Goal: Transaction & Acquisition: Purchase product/service

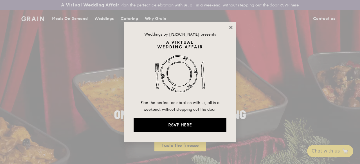
click at [229, 27] on icon at bounding box center [230, 27] width 5 height 5
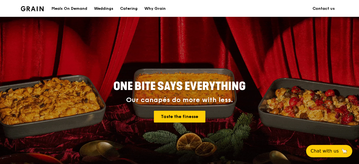
scroll to position [29, 0]
click at [71, 5] on div "Meals On Demand" at bounding box center [69, 8] width 36 height 17
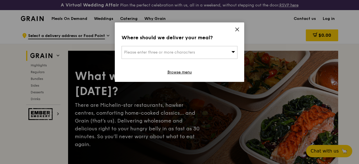
click at [235, 30] on icon at bounding box center [237, 29] width 5 height 5
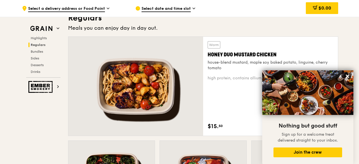
scroll to position [412, 0]
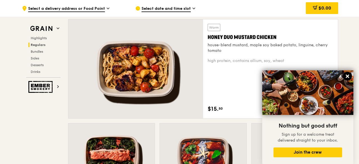
click at [287, 76] on icon at bounding box center [347, 76] width 3 height 3
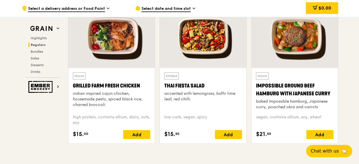
scroll to position [688, 0]
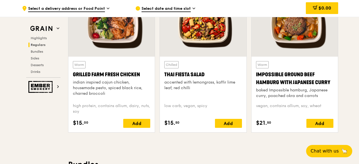
drag, startPoint x: 292, startPoint y: 110, endPoint x: 346, endPoint y: 98, distance: 56.1
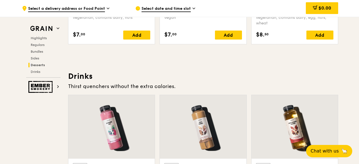
scroll to position [1914, 0]
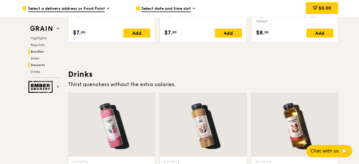
click at [35, 52] on span "Bundles" at bounding box center [37, 52] width 13 height 4
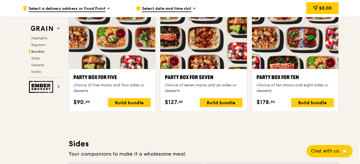
scroll to position [1152, 0]
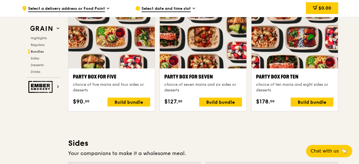
click at [287, 81] on div "Party Box for Ten" at bounding box center [294, 77] width 77 height 8
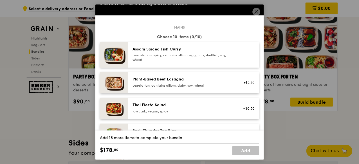
scroll to position [40, 0]
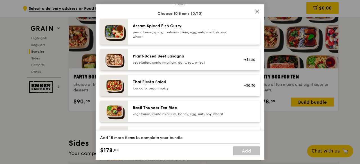
click at [256, 13] on icon at bounding box center [256, 11] width 3 height 3
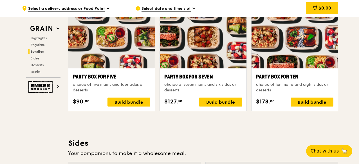
click at [260, 131] on h3 "Sides" at bounding box center [203, 144] width 270 height 10
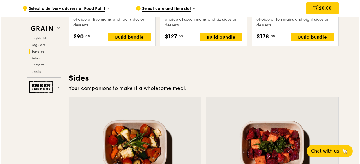
scroll to position [1180, 0]
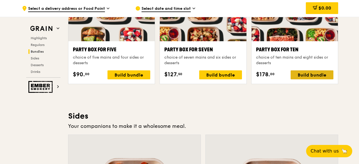
click at [287, 80] on div "Build bundle" at bounding box center [311, 75] width 43 height 9
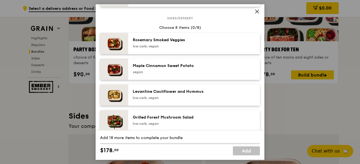
scroll to position [319, 0]
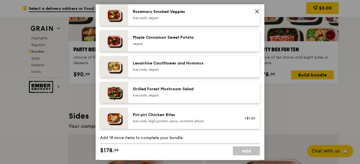
click at [175, 67] on div "low carb, vegan" at bounding box center [183, 69] width 101 height 4
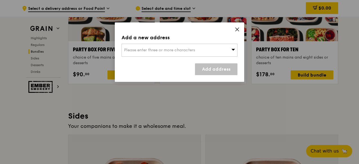
click at [214, 42] on div "Add a new address Please enter three or more characters Add address" at bounding box center [179, 52] width 129 height 60
click at [210, 49] on div "Please enter three or more characters" at bounding box center [179, 50] width 116 height 13
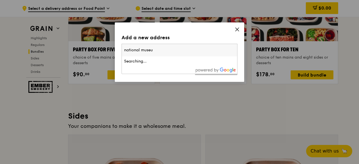
type input "national museum"
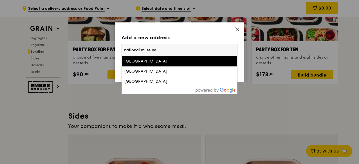
click at [173, 65] on li "[GEOGRAPHIC_DATA]" at bounding box center [179, 62] width 115 height 10
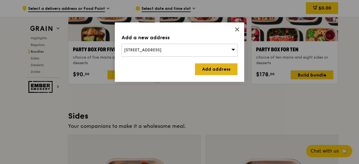
click at [213, 73] on link "Add address" at bounding box center [216, 70] width 42 height 12
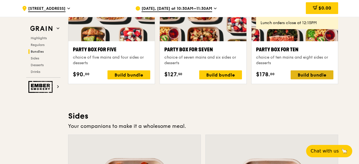
click at [287, 78] on div "Build bundle" at bounding box center [311, 75] width 43 height 9
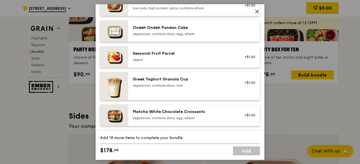
scroll to position [444, 0]
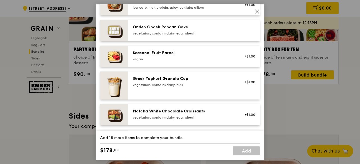
click at [184, 55] on div "Seasonal Fruit Parcel" at bounding box center [183, 53] width 101 height 6
click at [171, 59] on div "vegan" at bounding box center [183, 59] width 101 height 4
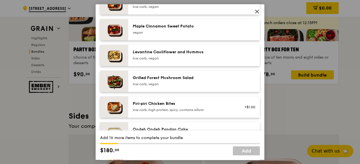
scroll to position [340, 0]
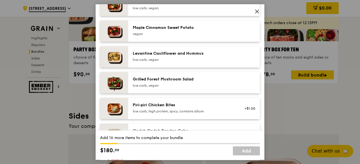
click at [164, 63] on div "Levantine Cauliflower and Hummus low carb, vegan" at bounding box center [194, 56] width 132 height 21
click at [164, 63] on div "Levantine Cauliflower and Hummus low carb, vegan Remove" at bounding box center [194, 56] width 132 height 21
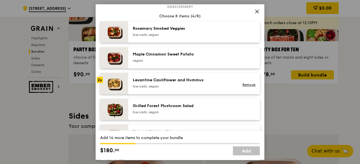
scroll to position [313, 0]
click at [168, 37] on div "low carb, vegan" at bounding box center [183, 35] width 101 height 4
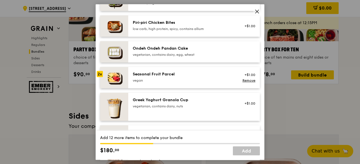
scroll to position [423, 0]
click at [162, 56] on div "vegetarian, contains dairy, egg, wheat" at bounding box center [183, 55] width 101 height 4
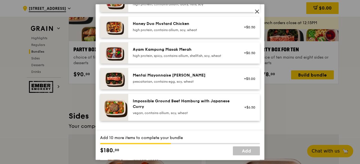
scroll to position [186, 0]
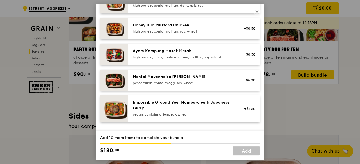
click at [169, 110] on div "Impossible Ground Beef Hamburg with Japanese Curry" at bounding box center [183, 105] width 101 height 11
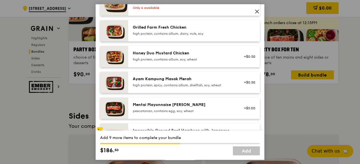
scroll to position [132, 0]
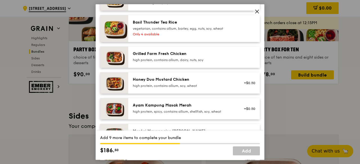
click at [162, 53] on div "Grilled Farm Fresh Chicken" at bounding box center [183, 54] width 101 height 6
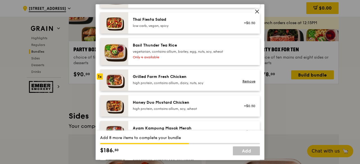
scroll to position [107, 0]
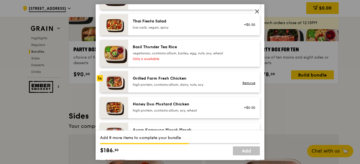
click at [162, 53] on div "vegetarian, contains allium, barley, egg, nuts, soy, wheat" at bounding box center [183, 53] width 101 height 4
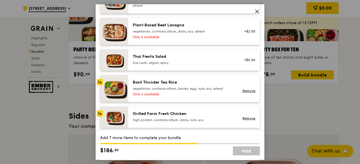
click at [162, 53] on div "Thai Fiesta Salad low carb, vegan, spicy +$0.50" at bounding box center [194, 59] width 132 height 21
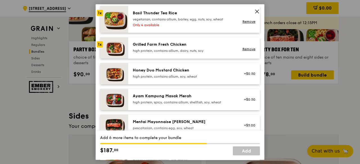
scroll to position [143, 0]
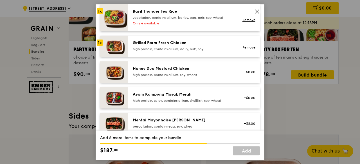
click at [161, 76] on div "high protein, contains allium, soy, wheat" at bounding box center [183, 75] width 101 height 4
click at [160, 74] on div "high protein, contains allium, soy, wheat" at bounding box center [183, 75] width 101 height 4
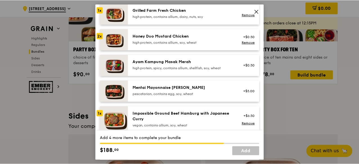
scroll to position [180, 0]
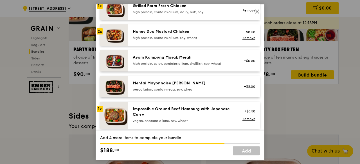
click at [161, 84] on div "Mentai Mayonnaise [PERSON_NAME]" at bounding box center [183, 84] width 101 height 6
click at [257, 10] on icon at bounding box center [256, 11] width 5 height 5
